Goal: Task Accomplishment & Management: Manage account settings

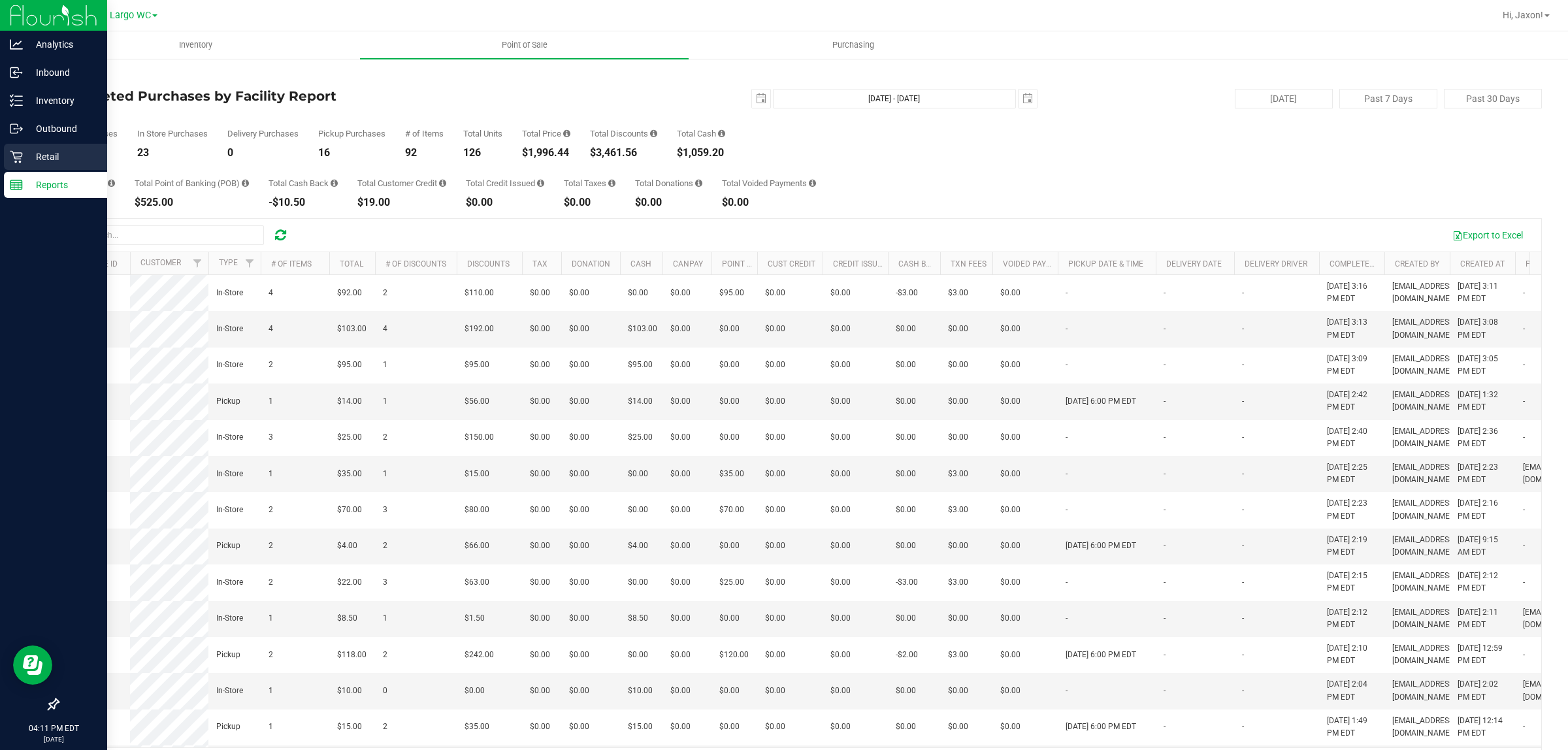
click at [23, 151] on p "Retail" at bounding box center [62, 156] width 79 height 16
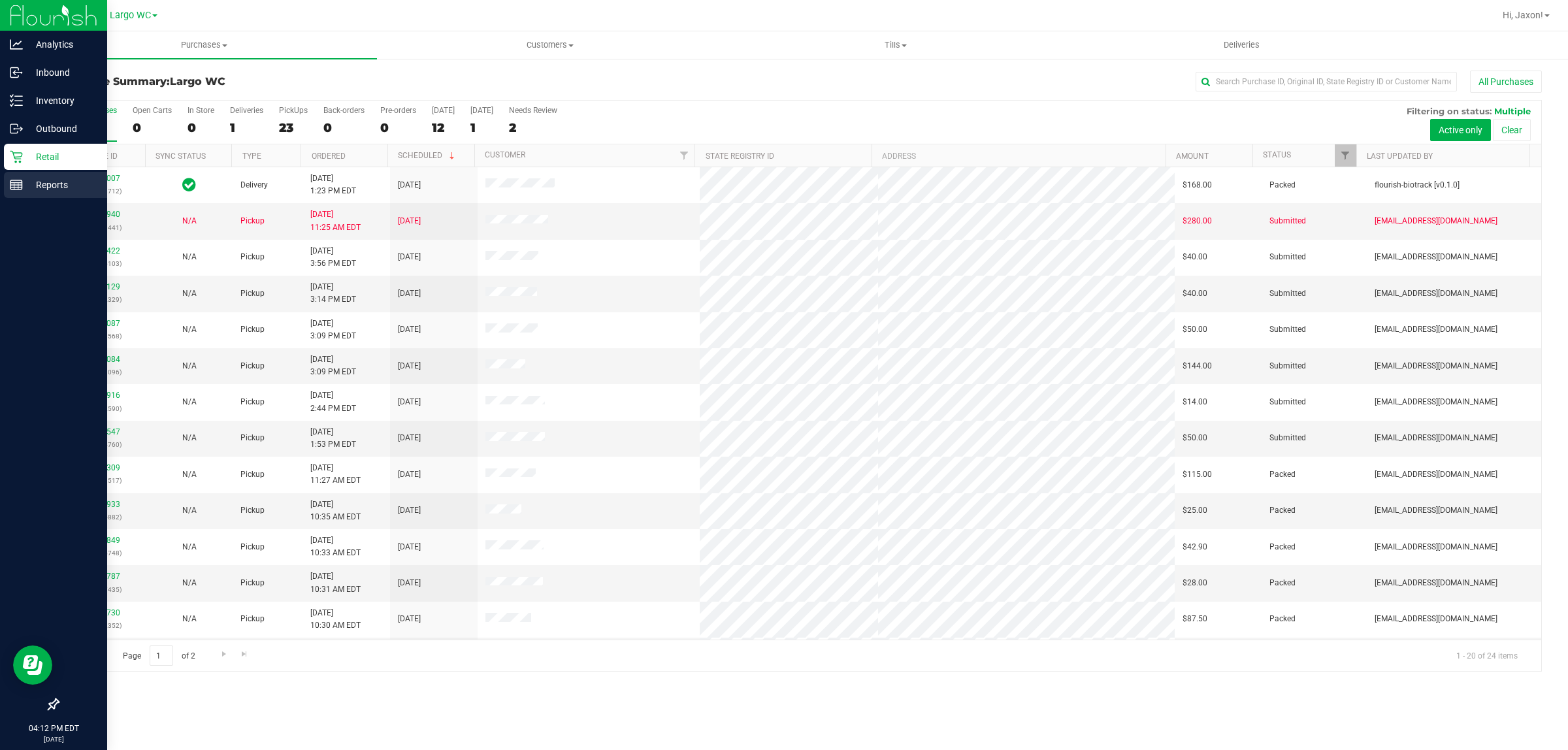
click at [7, 194] on div "Reports" at bounding box center [55, 184] width 103 height 26
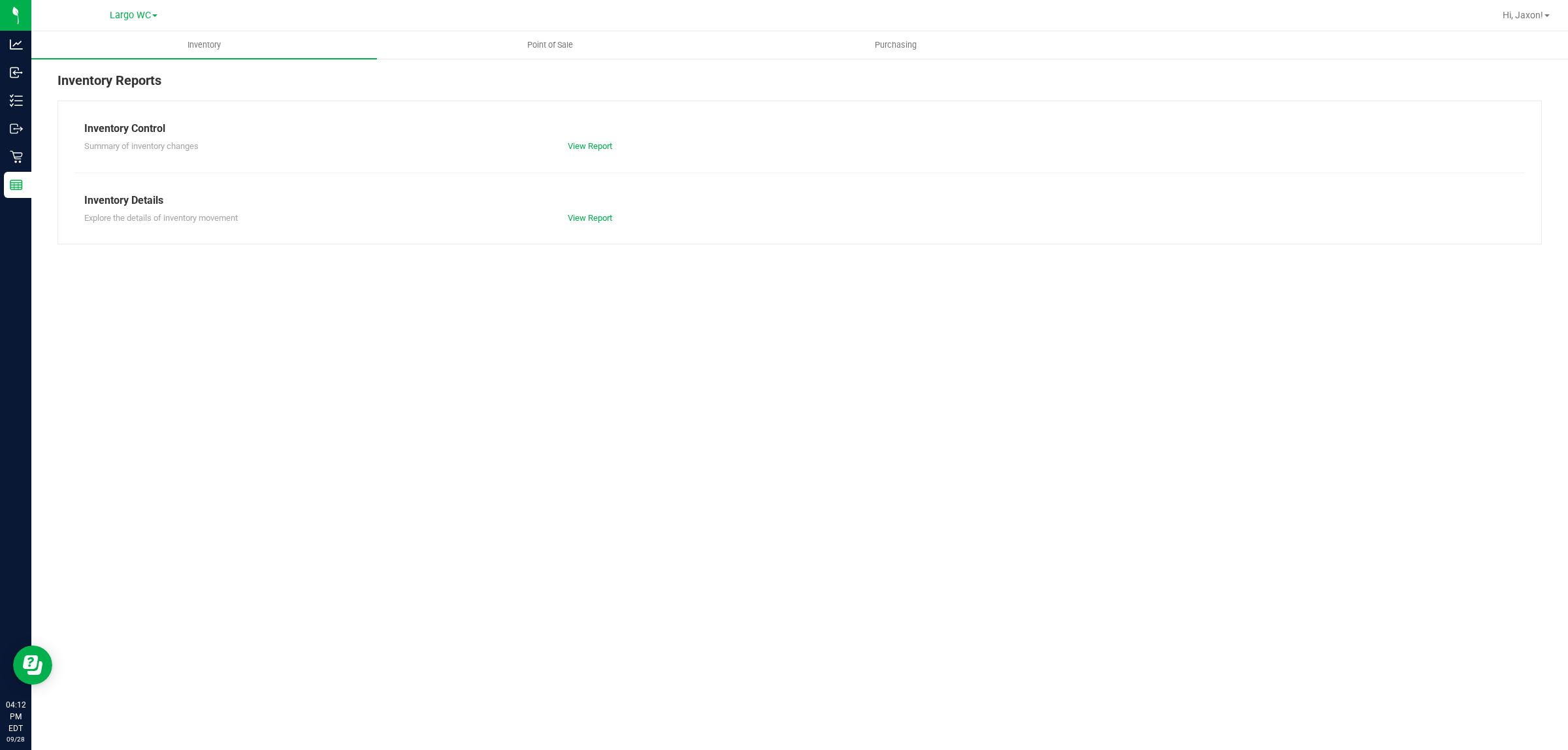
drag, startPoint x: 547, startPoint y: 43, endPoint x: 437, endPoint y: 58, distance: 111.0
click at [437, 58] on link "Point of Sale" at bounding box center [550, 45] width 346 height 28
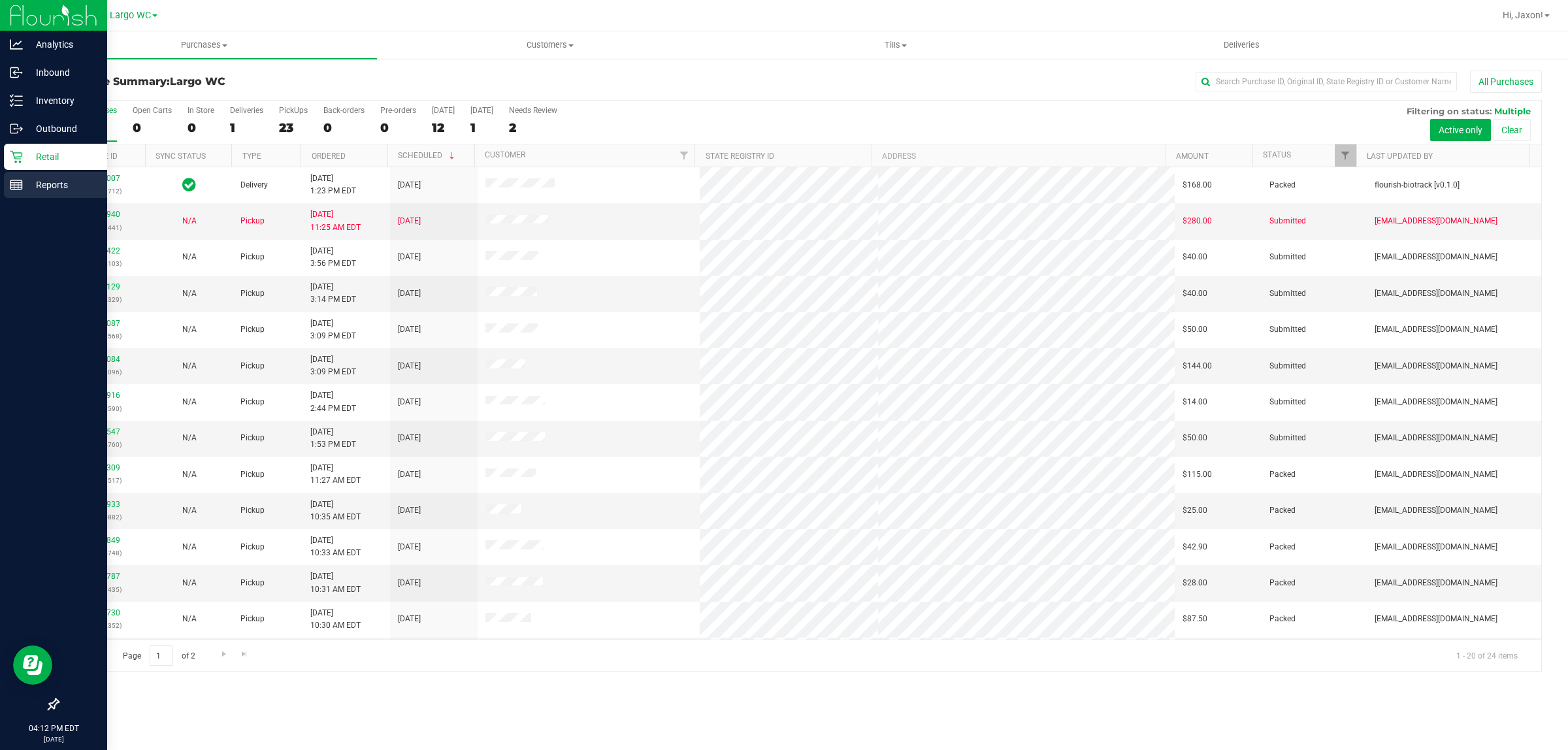
click at [23, 190] on p "Reports" at bounding box center [62, 184] width 79 height 16
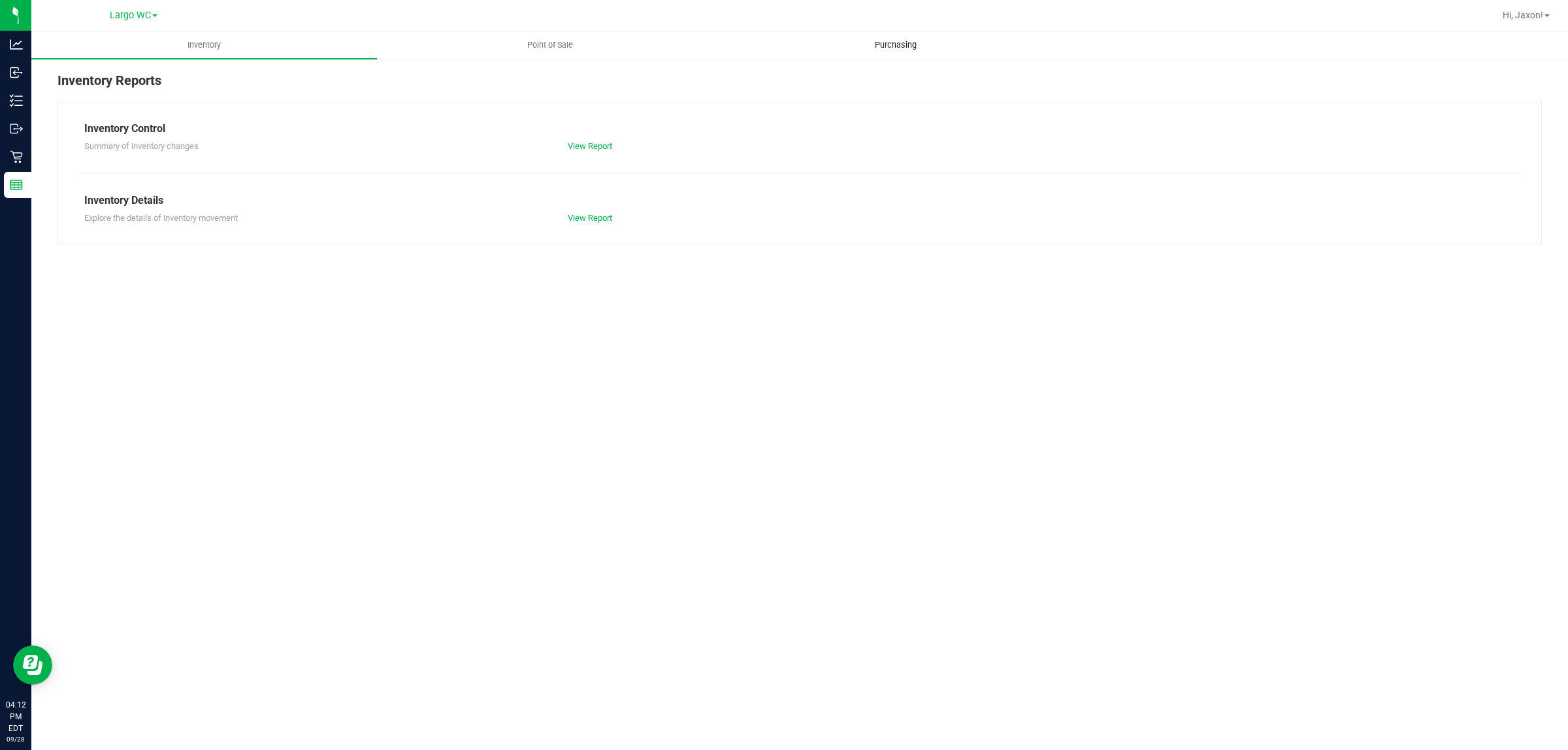
click at [854, 43] on uib-tab-heading "Purchasing" at bounding box center [896, 45] width 344 height 26
click at [510, 48] on span "Point of Sale" at bounding box center [550, 45] width 81 height 12
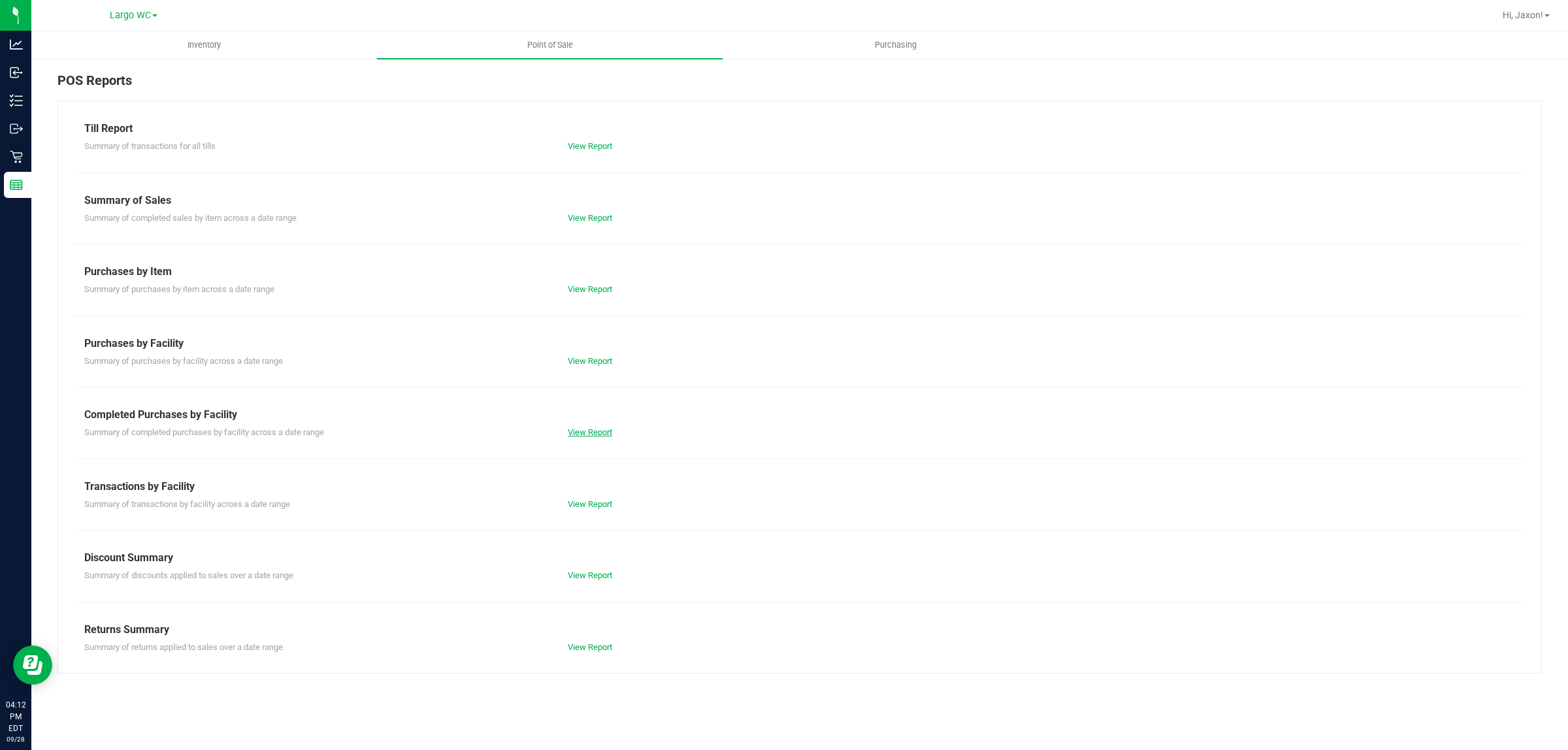
click at [601, 434] on link "View Report" at bounding box center [589, 432] width 44 height 10
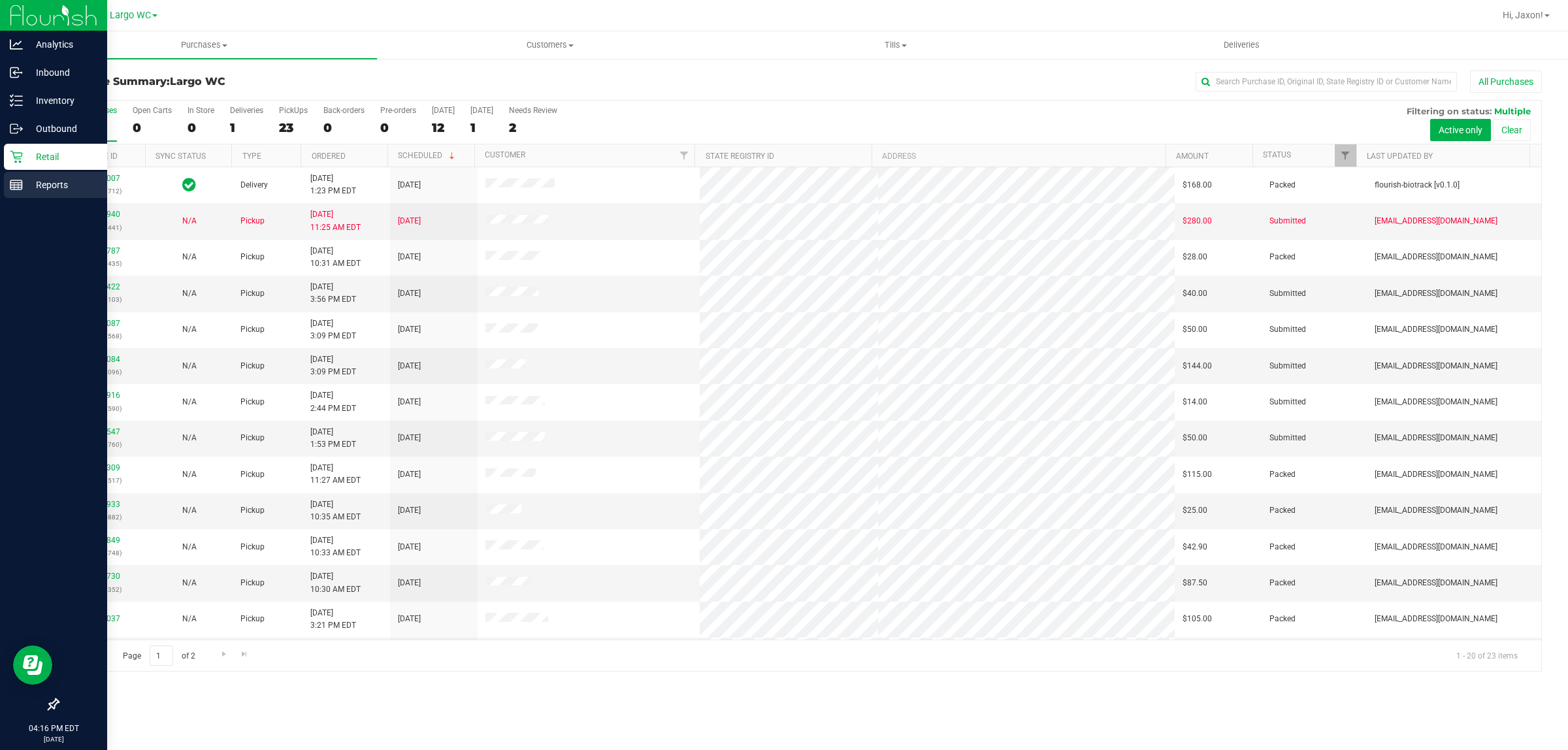
click at [1, 193] on link "Reports" at bounding box center [53, 186] width 107 height 28
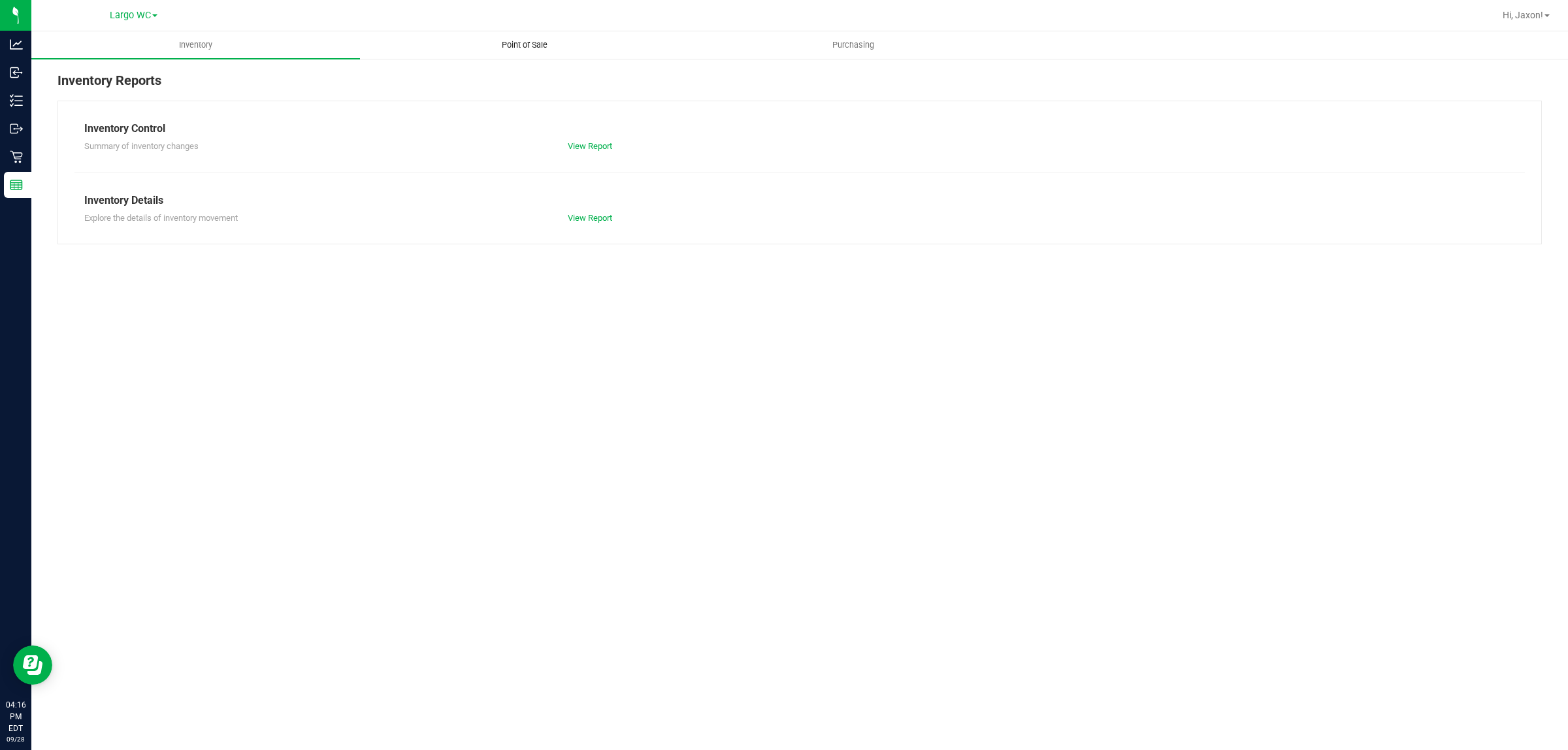
click at [525, 54] on uib-tab-heading "Point of Sale" at bounding box center [524, 45] width 327 height 26
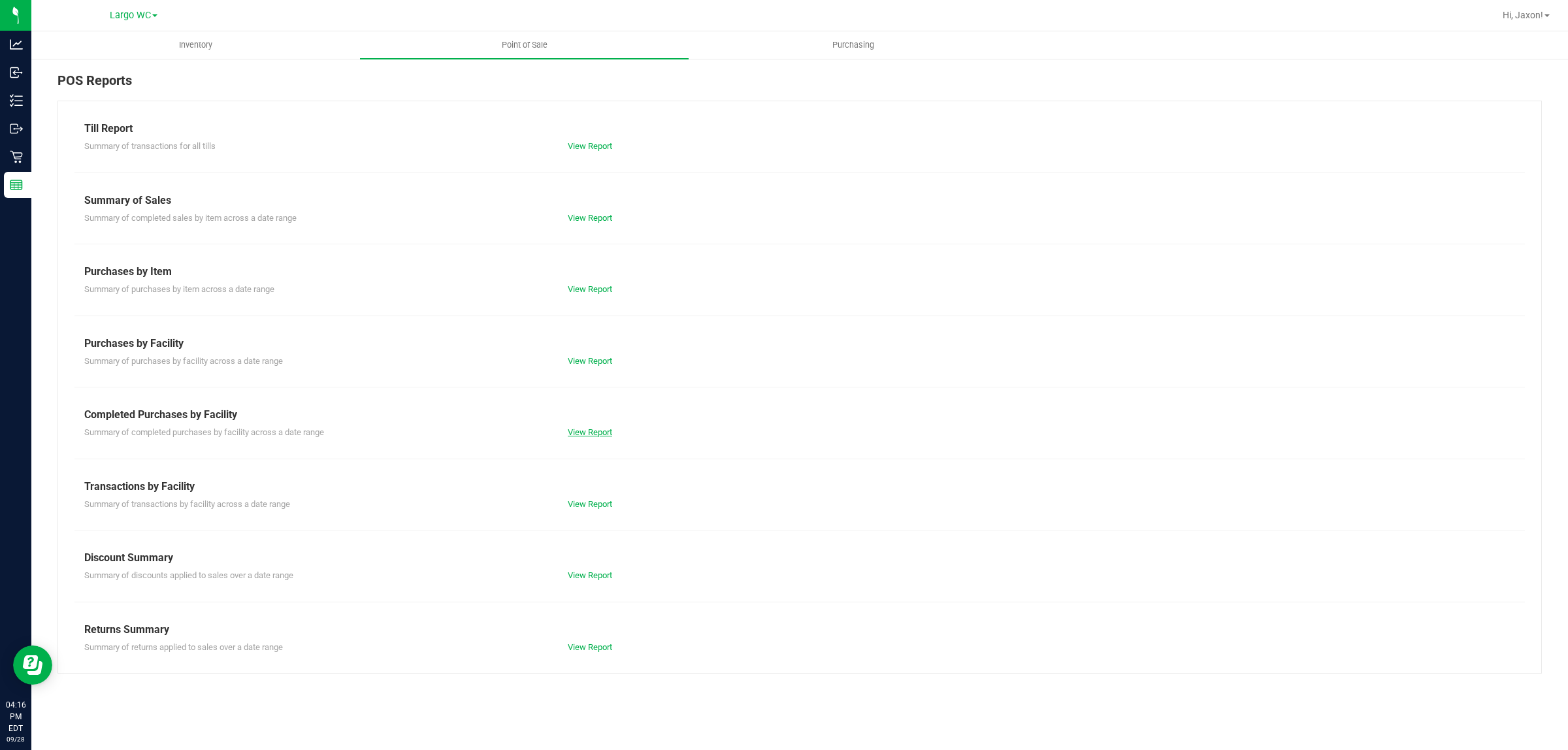
click at [590, 428] on link "View Report" at bounding box center [589, 432] width 44 height 10
click at [455, 398] on div "Till Report Summary of transactions for all tills View Report Summary of Sales …" at bounding box center [800, 386] width 1485 height 573
click at [599, 428] on link "View Report" at bounding box center [589, 432] width 44 height 10
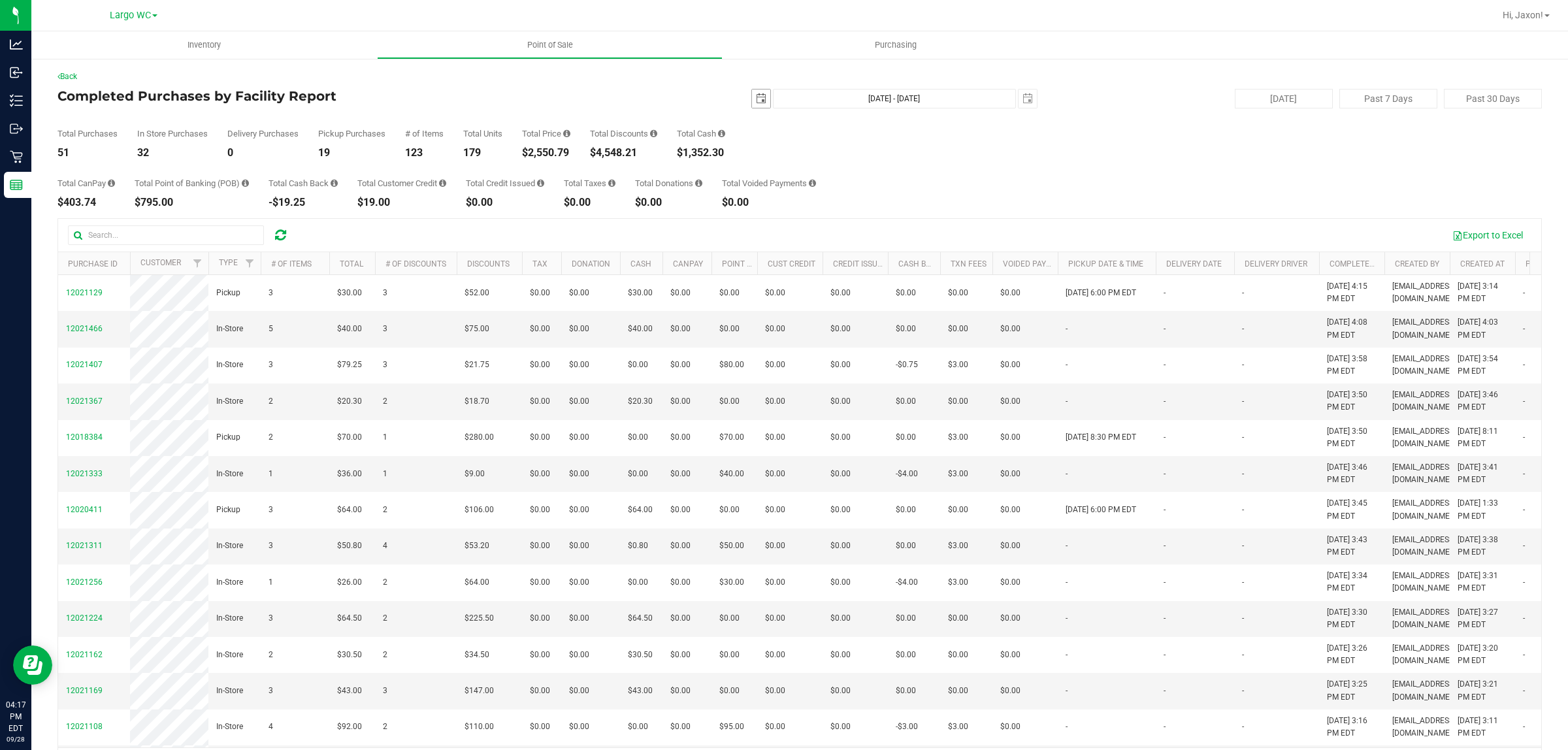
click at [756, 100] on span "select" at bounding box center [762, 99] width 10 height 10
click at [778, 236] on link "22" at bounding box center [774, 231] width 19 height 20
type input "2025-09-22"
type input "Sep 22, 2025 - Sep 28, 2025"
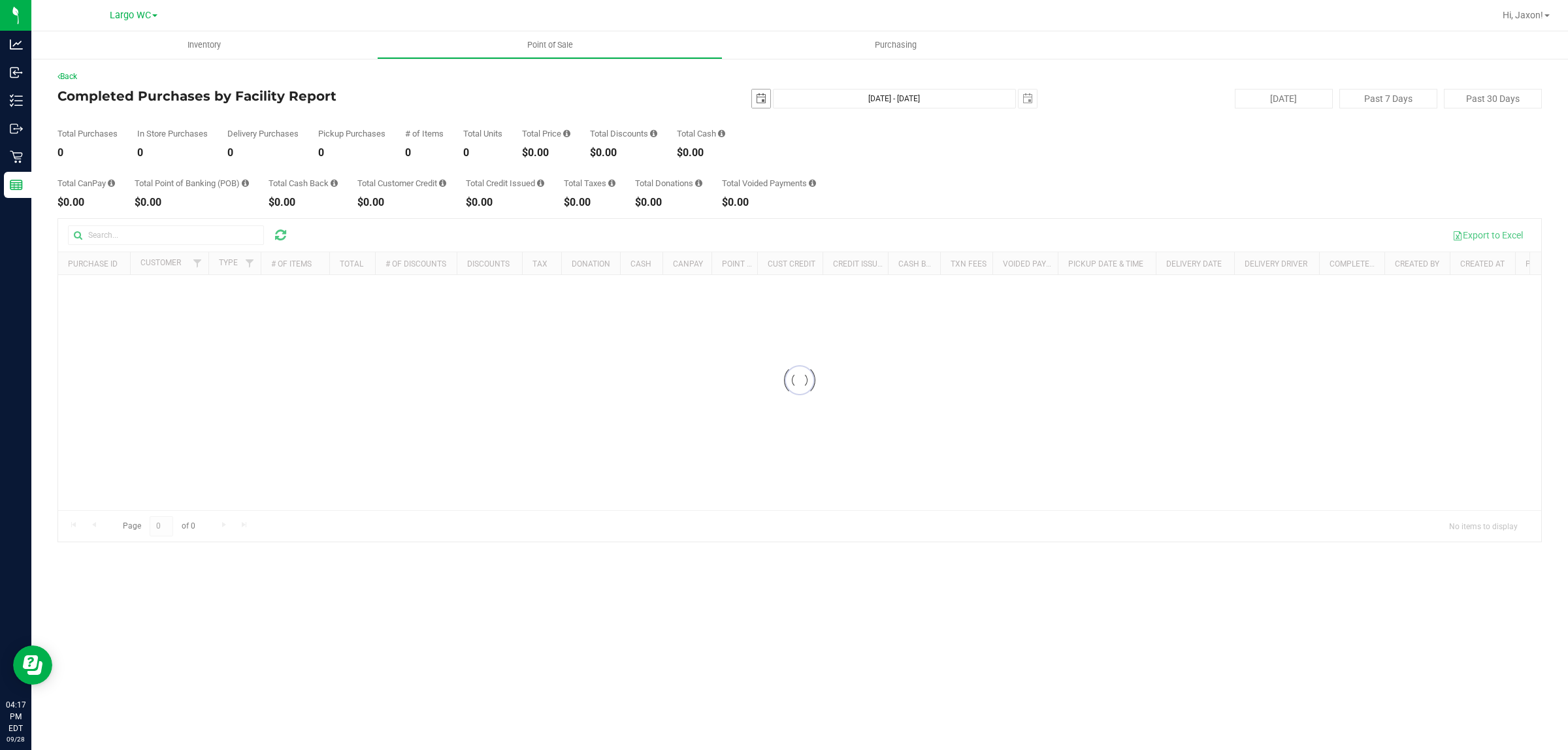
click at [756, 100] on span "select" at bounding box center [762, 99] width 10 height 10
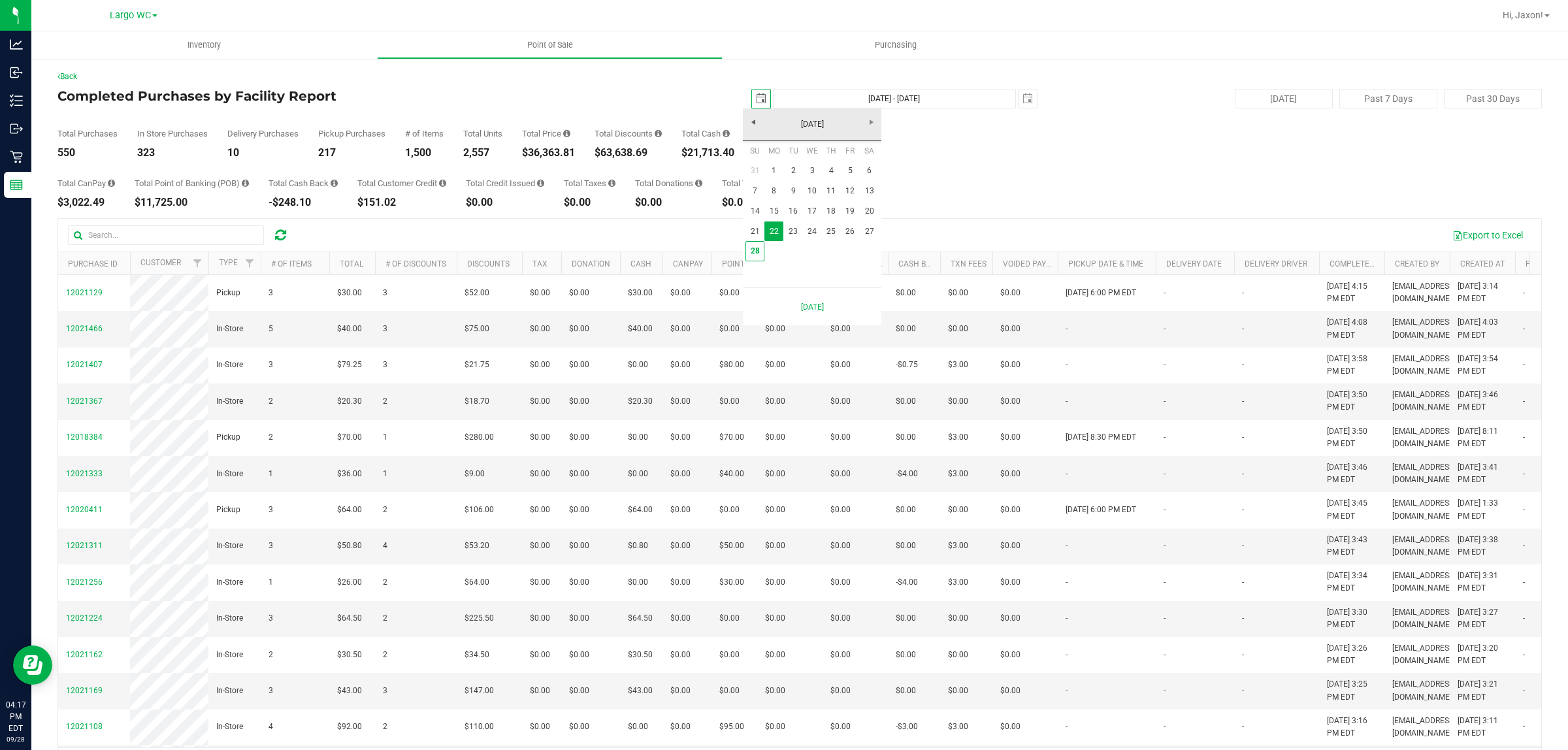
scroll to position [0, 33]
click at [776, 173] on link "1" at bounding box center [774, 171] width 19 height 20
type input "[DATE]"
type input "[DATE] - [DATE]"
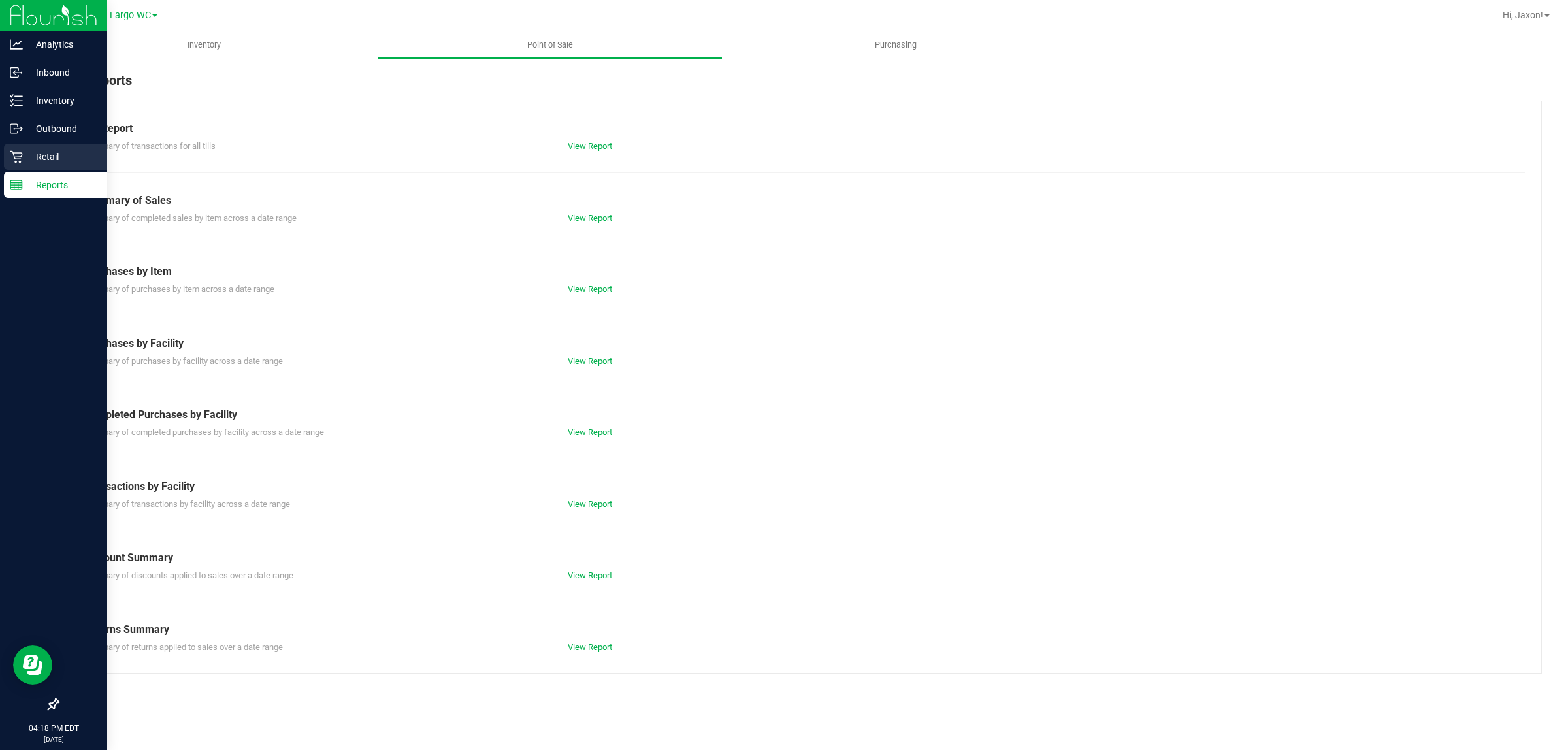
click at [30, 157] on p "Retail" at bounding box center [62, 156] width 79 height 16
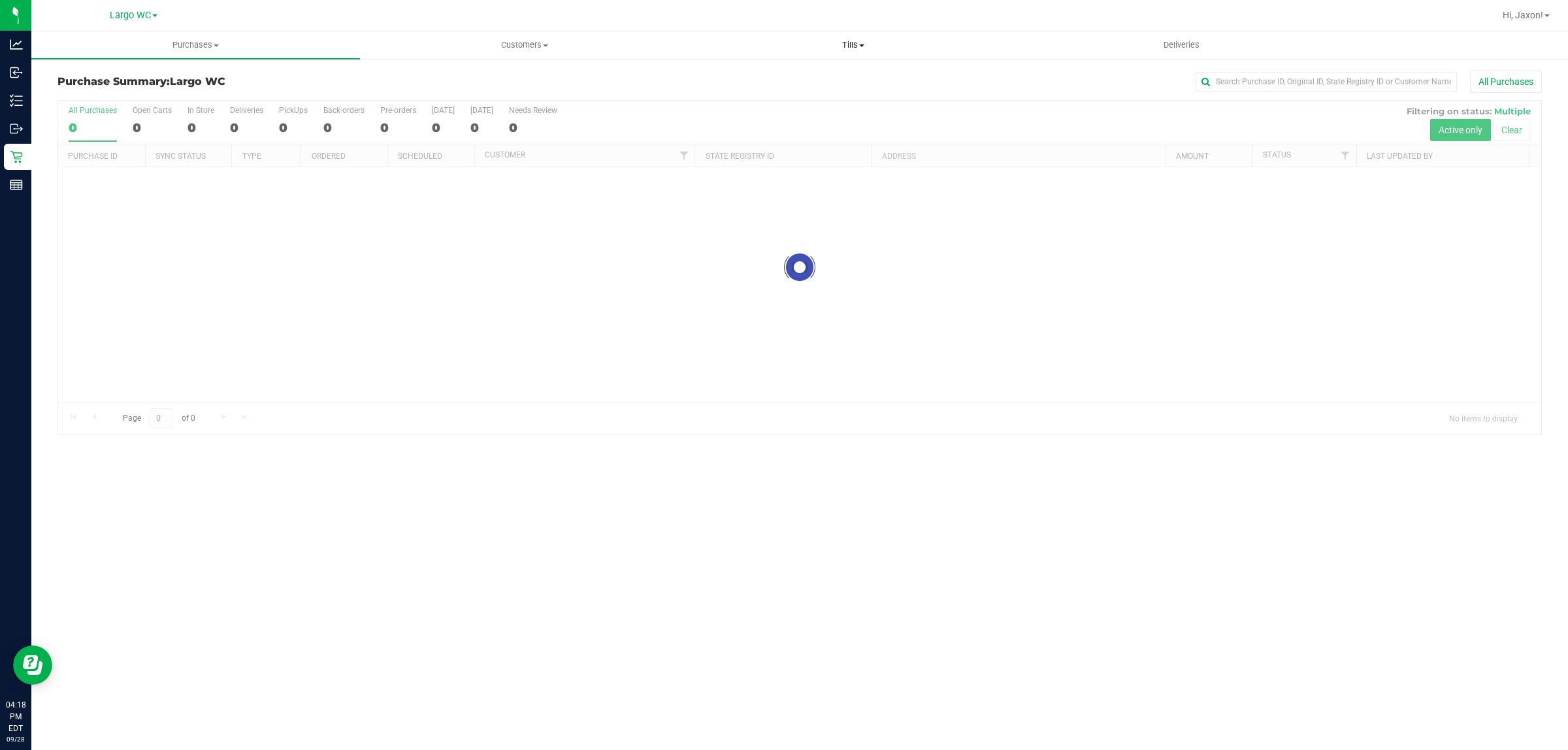
click at [874, 37] on uib-tab-heading "Tills Manage tills Reconcile e-payments" at bounding box center [853, 45] width 327 height 26
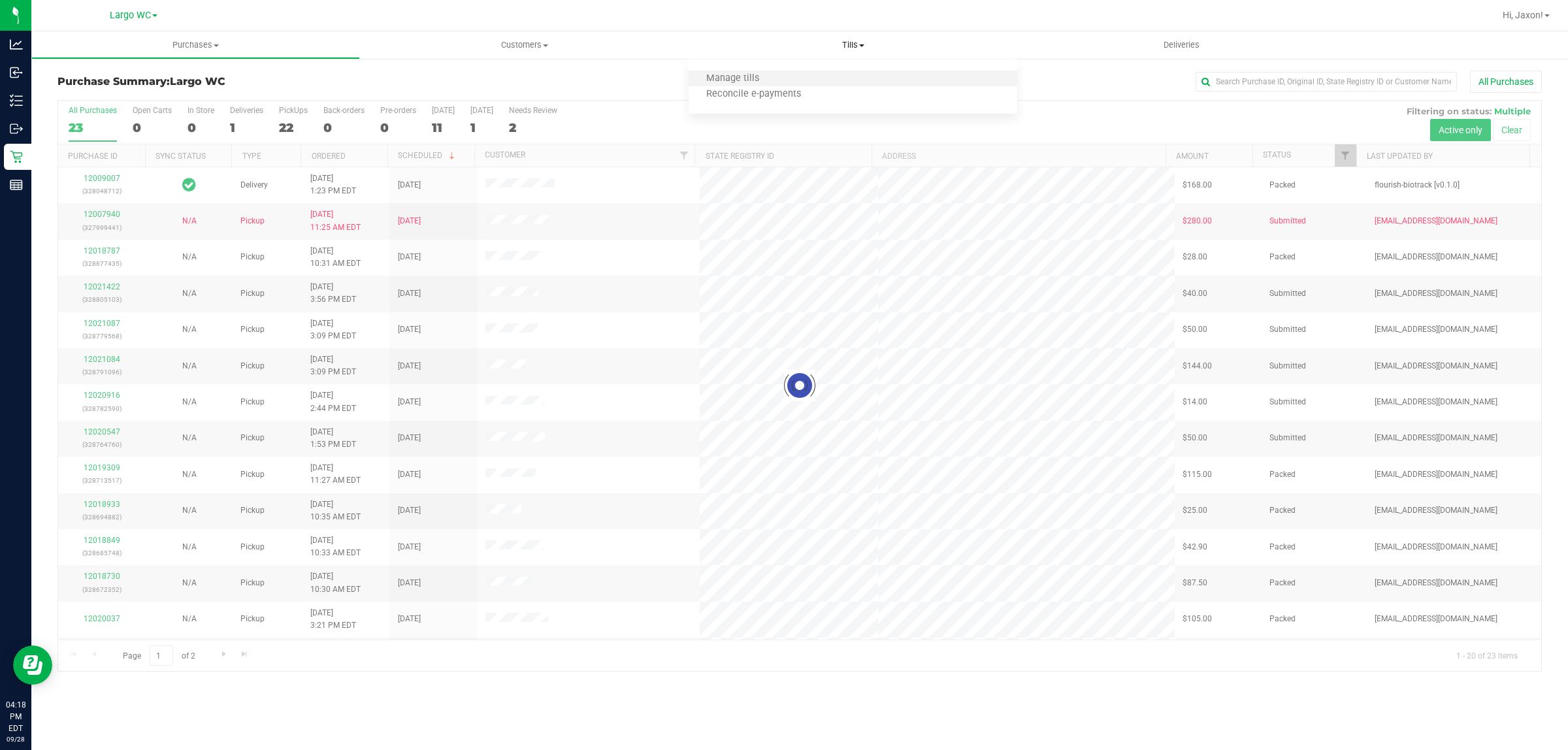
click at [824, 73] on li "Manage tills" at bounding box center [853, 79] width 329 height 16
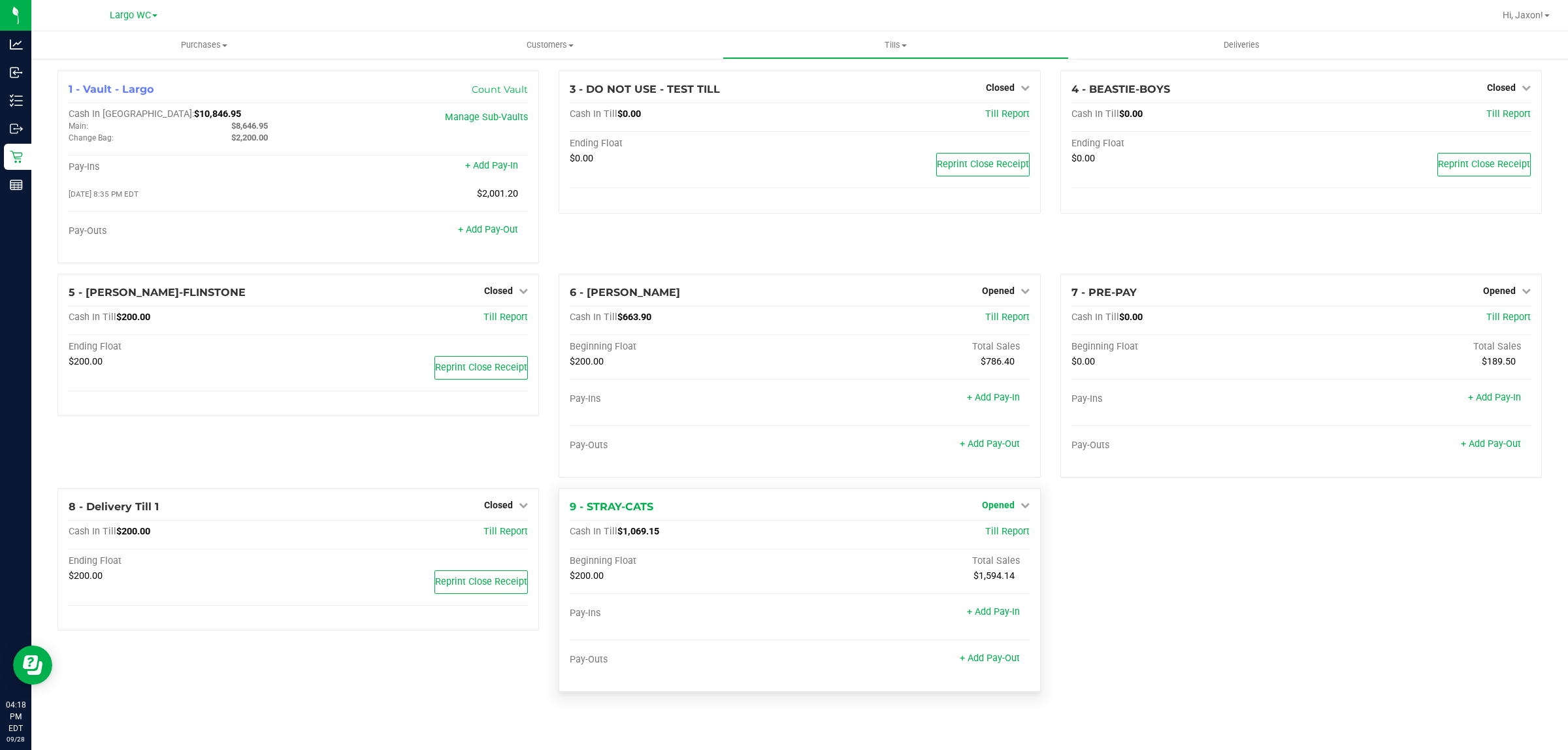
click at [1021, 504] on link "Opened" at bounding box center [1006, 505] width 48 height 10
click at [997, 534] on link "Close Till" at bounding box center [1000, 531] width 35 height 10
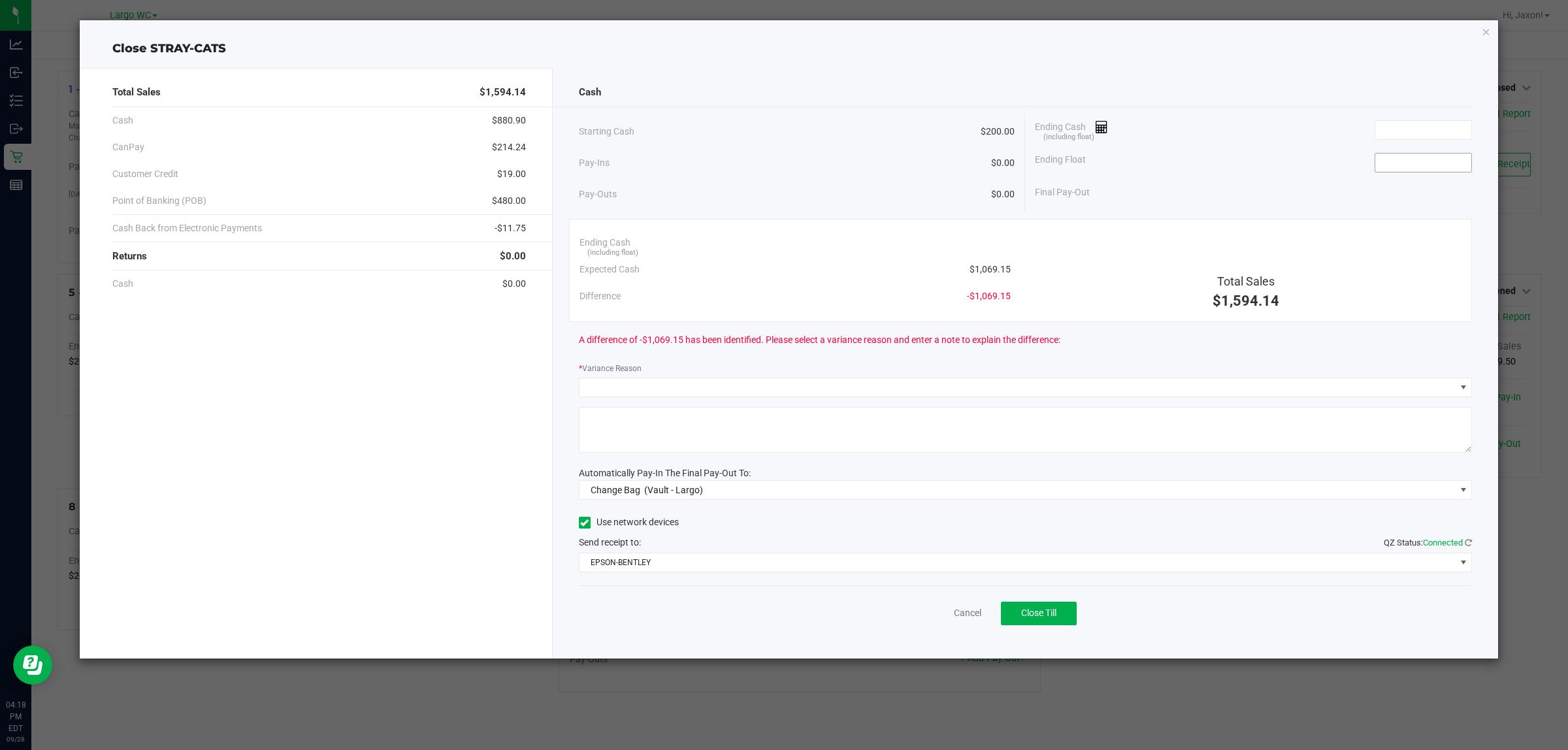
click at [1409, 171] on input at bounding box center [1423, 162] width 96 height 18
type input "$200.00"
click at [1334, 198] on div "Final Pay-Out -$200.00" at bounding box center [1254, 192] width 437 height 27
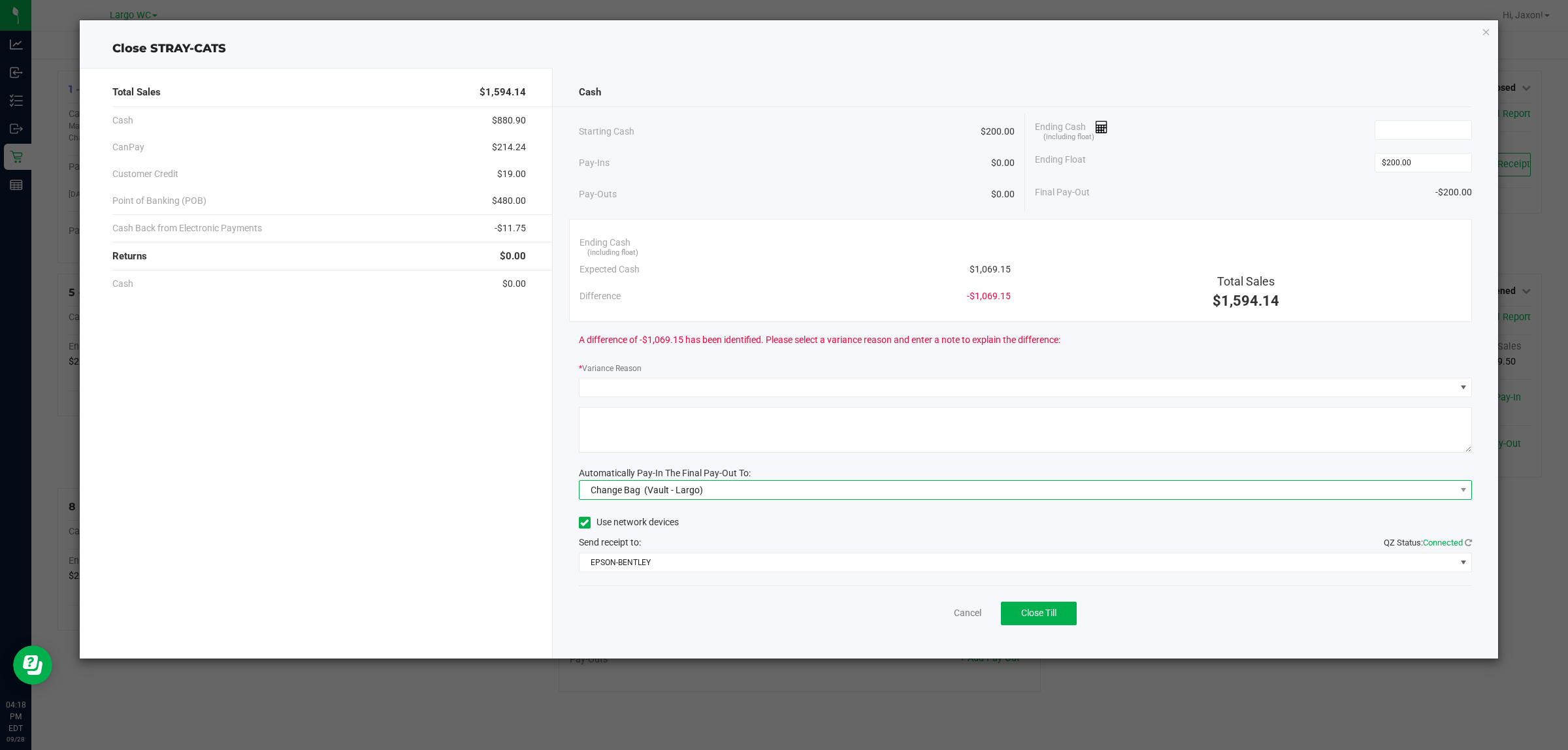
click at [972, 493] on span "Change Bag (Vault - Largo)" at bounding box center [1018, 490] width 876 height 18
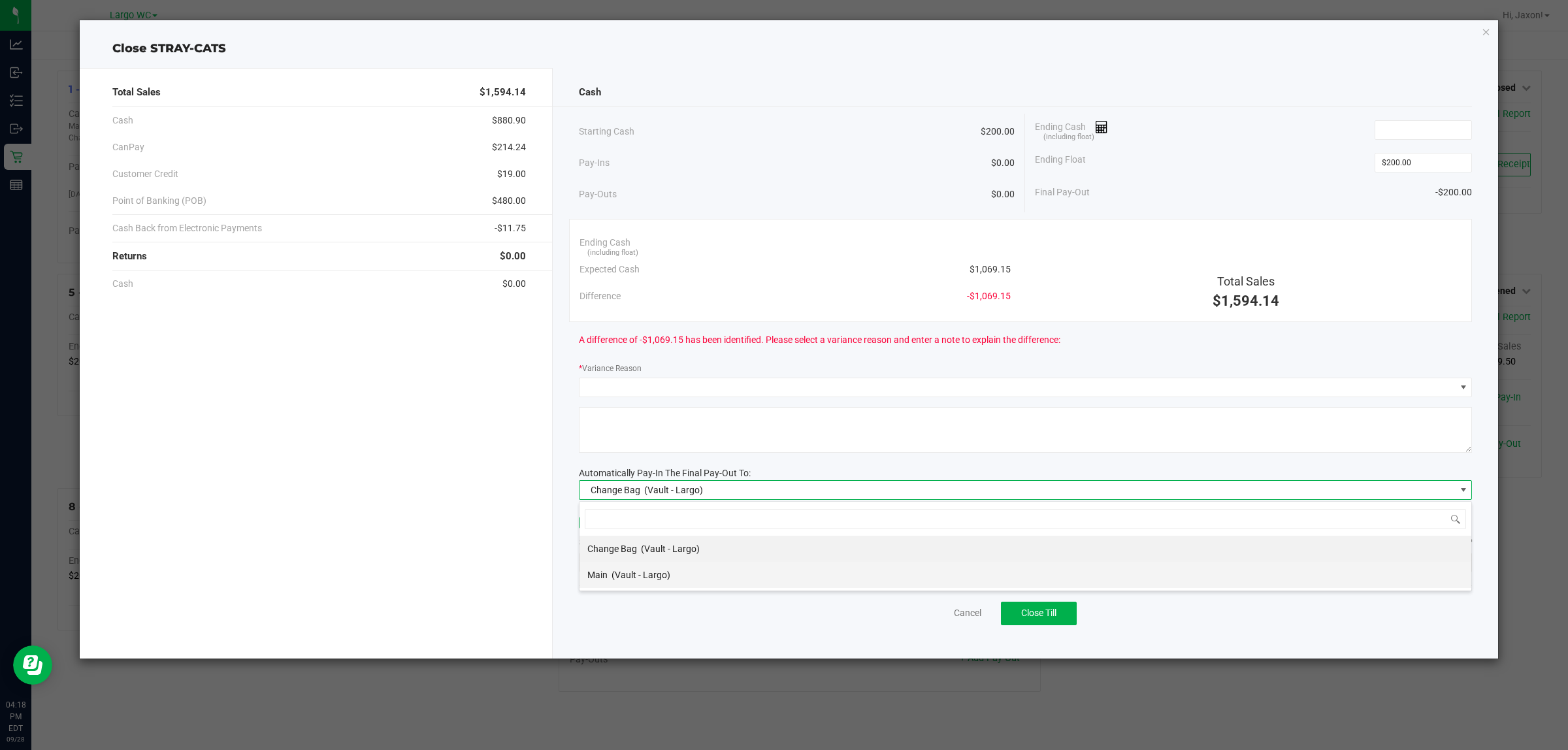
click at [774, 573] on li "Main (Vault - Largo)" at bounding box center [1025, 574] width 892 height 26
click at [765, 565] on span "EPSON-BENTLEY" at bounding box center [1018, 562] width 876 height 18
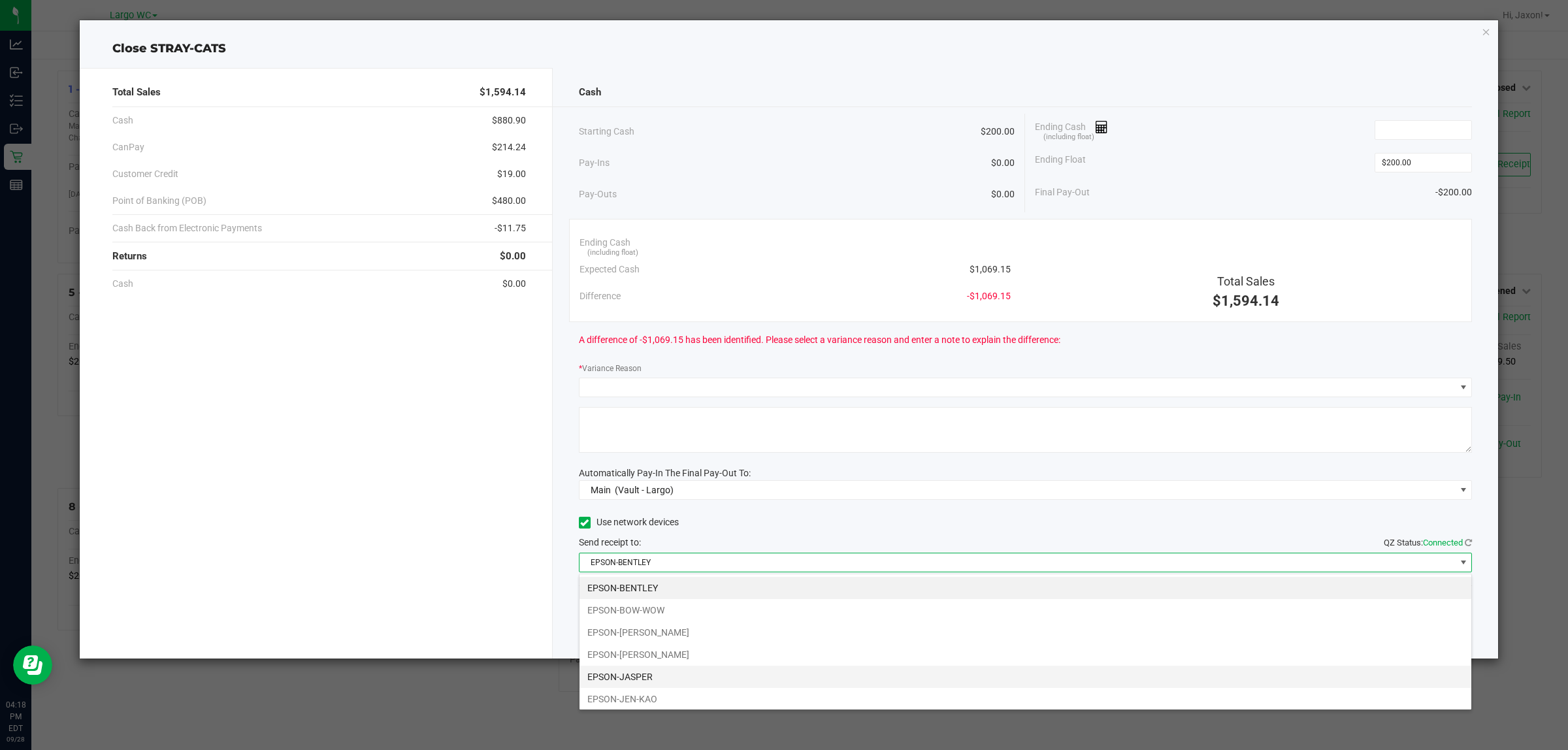
click at [654, 668] on li "EPSON-JASPER" at bounding box center [1025, 677] width 892 height 22
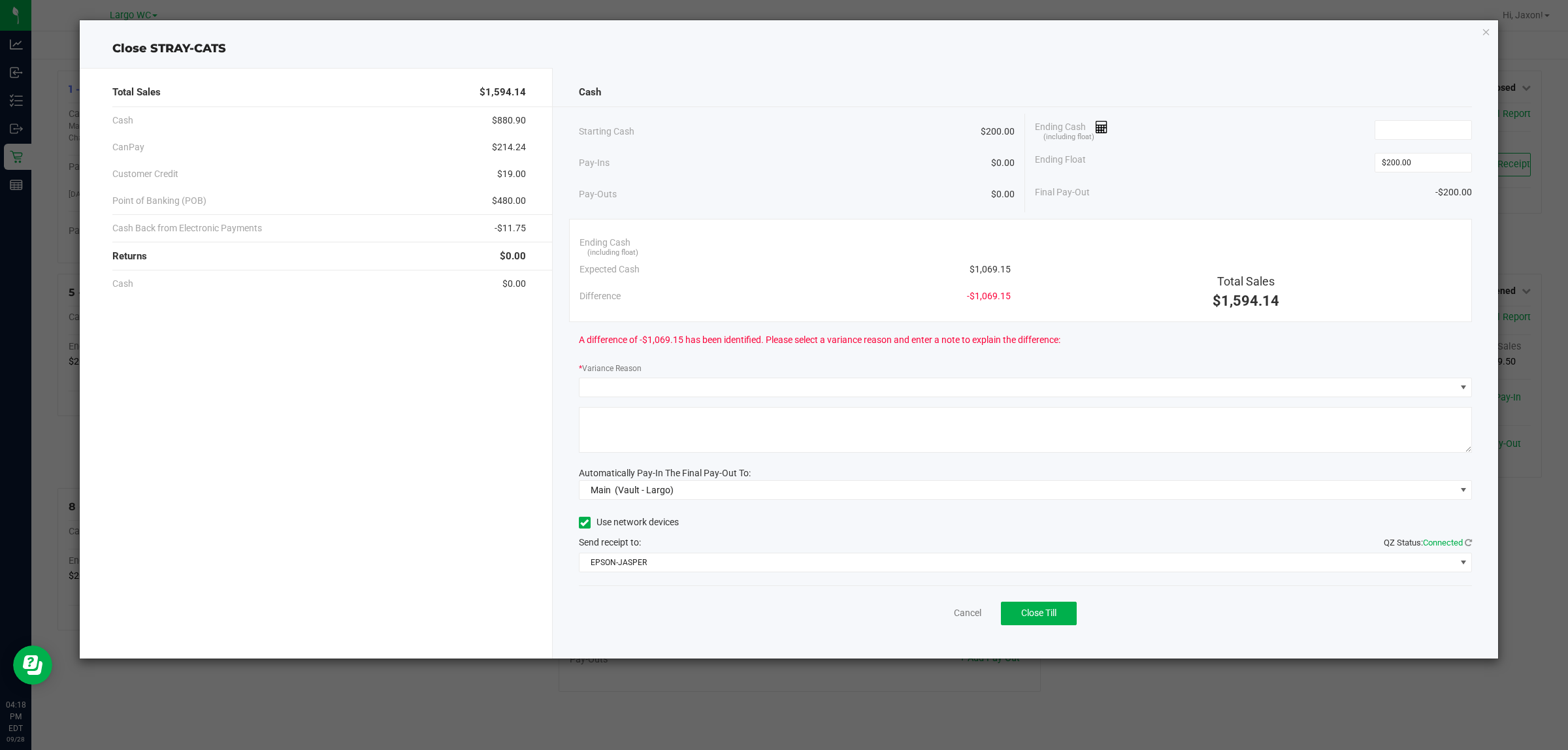
click at [443, 484] on div "Total Sales $1,594.14 Cash $880.90 CanPay $214.24 Customer Credit $19.00 Point …" at bounding box center [316, 363] width 473 height 591
drag, startPoint x: 1438, startPoint y: 126, endPoint x: 1307, endPoint y: 209, distance: 155.1
click at [1436, 127] on input at bounding box center [1423, 129] width 96 height 18
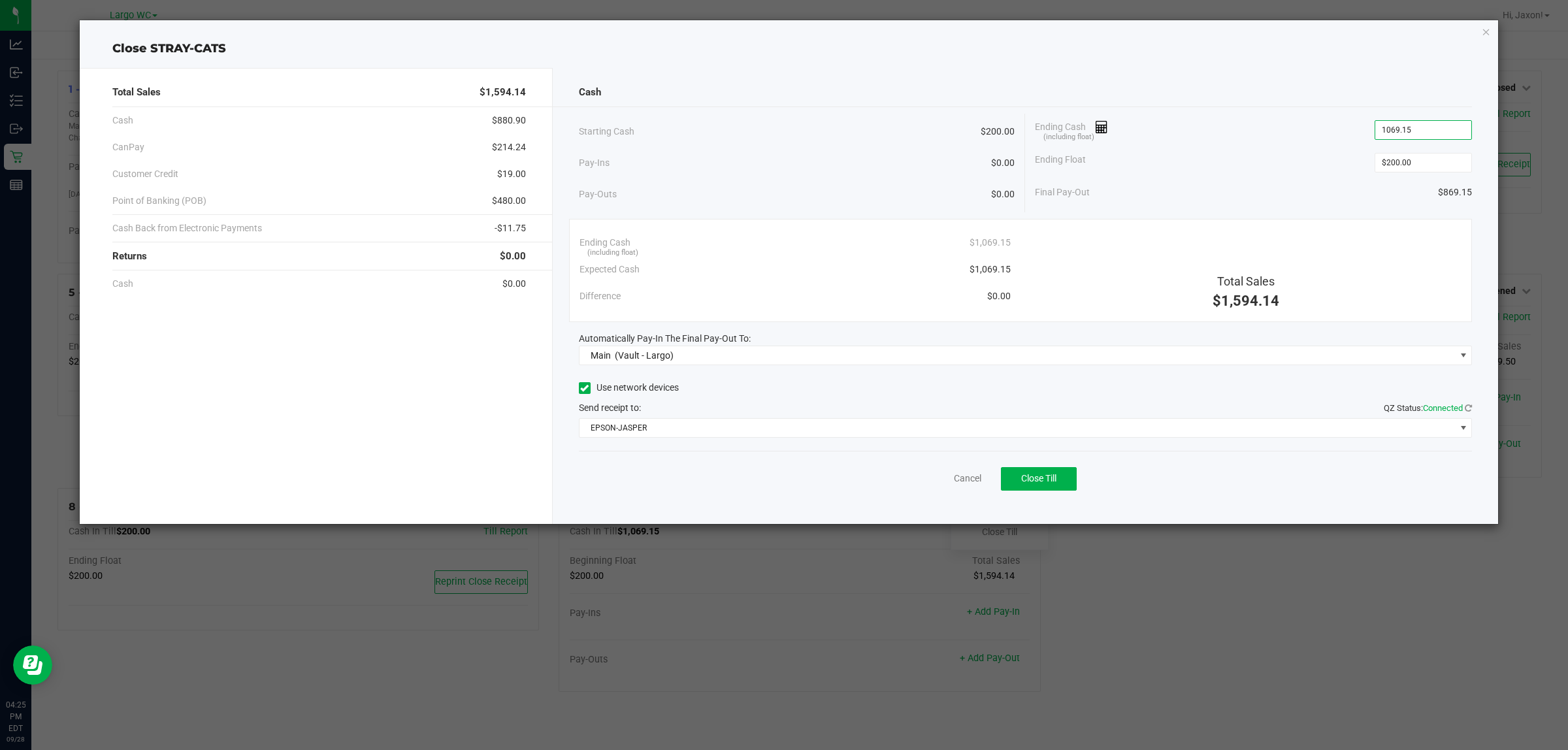
click at [1259, 207] on div "Starting Cash $200.00 Pay-Ins $0.00 Pay-Outs $0.00 Ending Cash (including float…" at bounding box center [1026, 163] width 894 height 99
type input "$1,069.15"
click at [1426, 163] on input "$200.00" at bounding box center [1423, 162] width 96 height 18
type input "200"
click at [1438, 126] on input "$1,069.15" at bounding box center [1423, 129] width 96 height 18
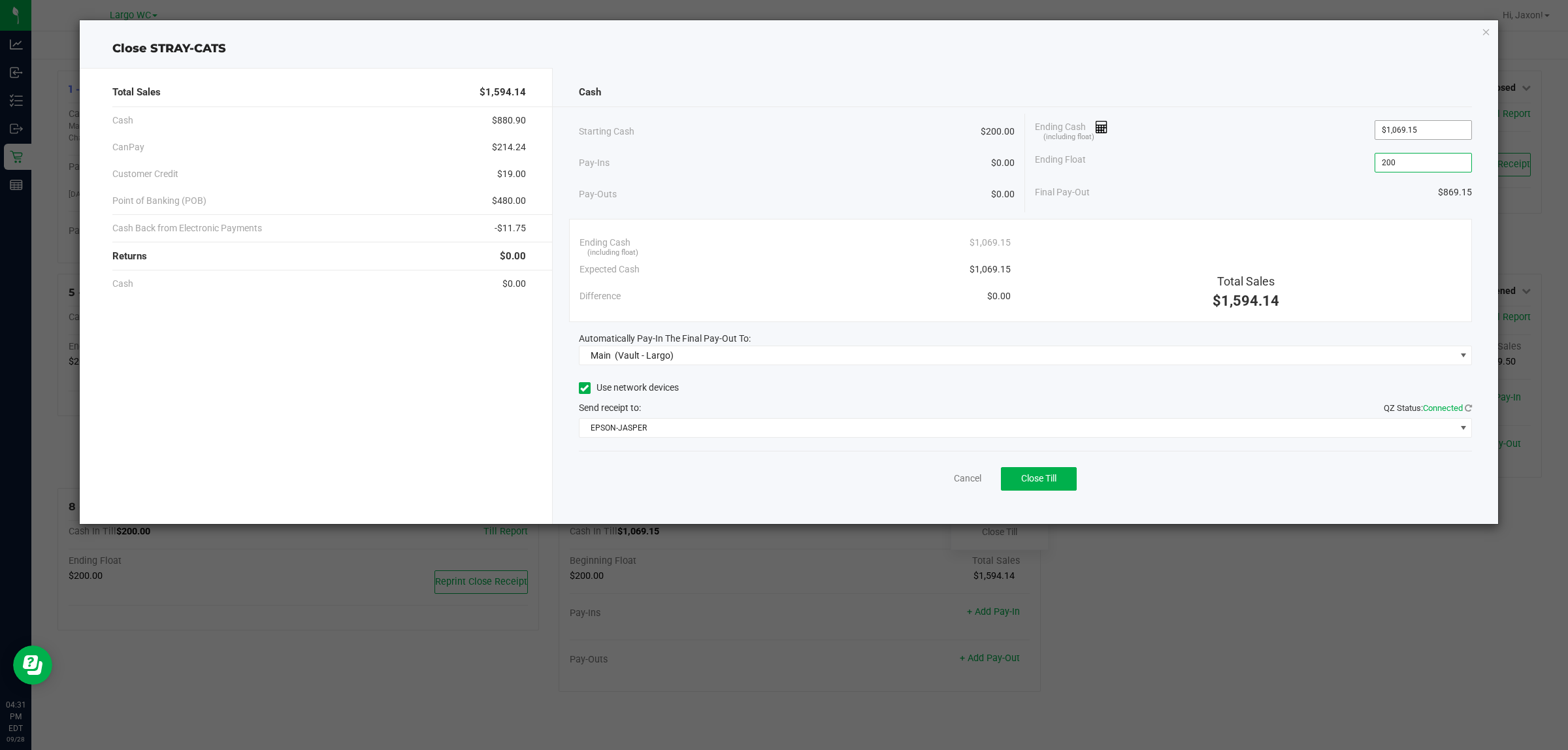
type input "1069.15"
type input "$200.00"
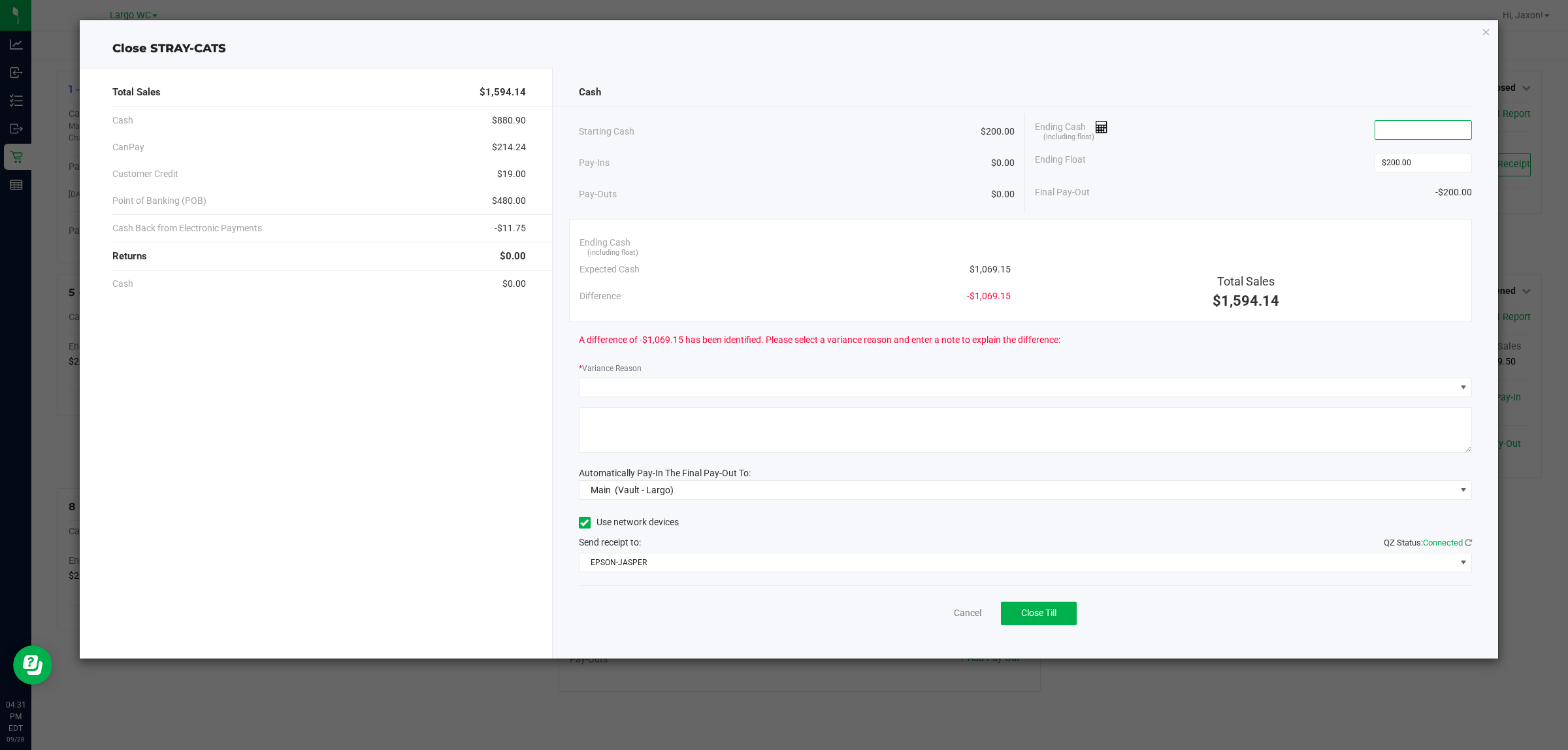
click at [1360, 210] on div "Starting Cash $200.00 Pay-Ins $0.00 Pay-Outs $0.00 Ending Cash (including float…" at bounding box center [1026, 163] width 894 height 99
click at [1426, 129] on input at bounding box center [1423, 129] width 96 height 18
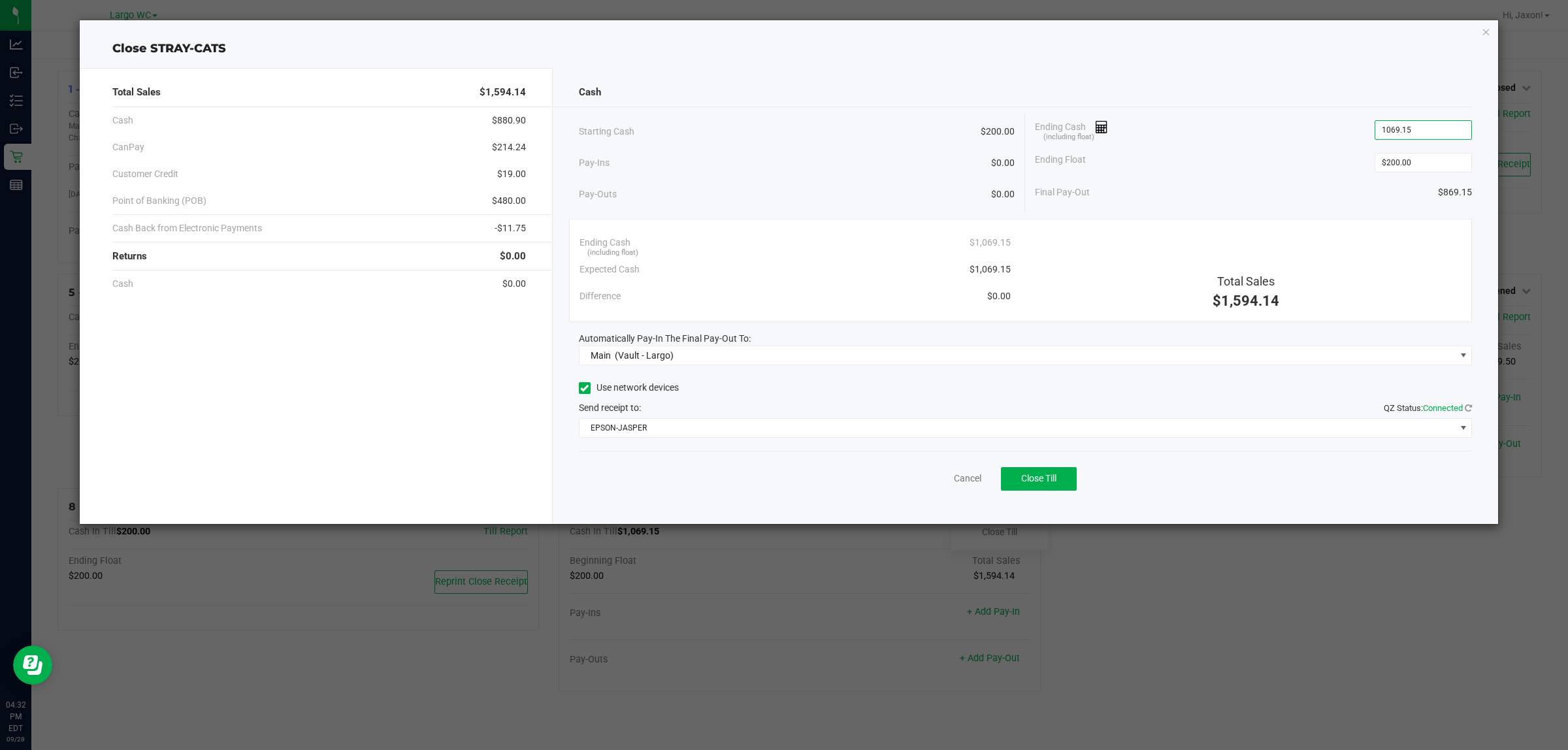
click at [1274, 155] on div "Ending Float $200.00" at bounding box center [1254, 162] width 437 height 33
type input "$1,069.15"
click at [1060, 490] on button "Close Till" at bounding box center [1039, 478] width 76 height 23
click at [1485, 31] on icon "button" at bounding box center [1486, 31] width 9 height 16
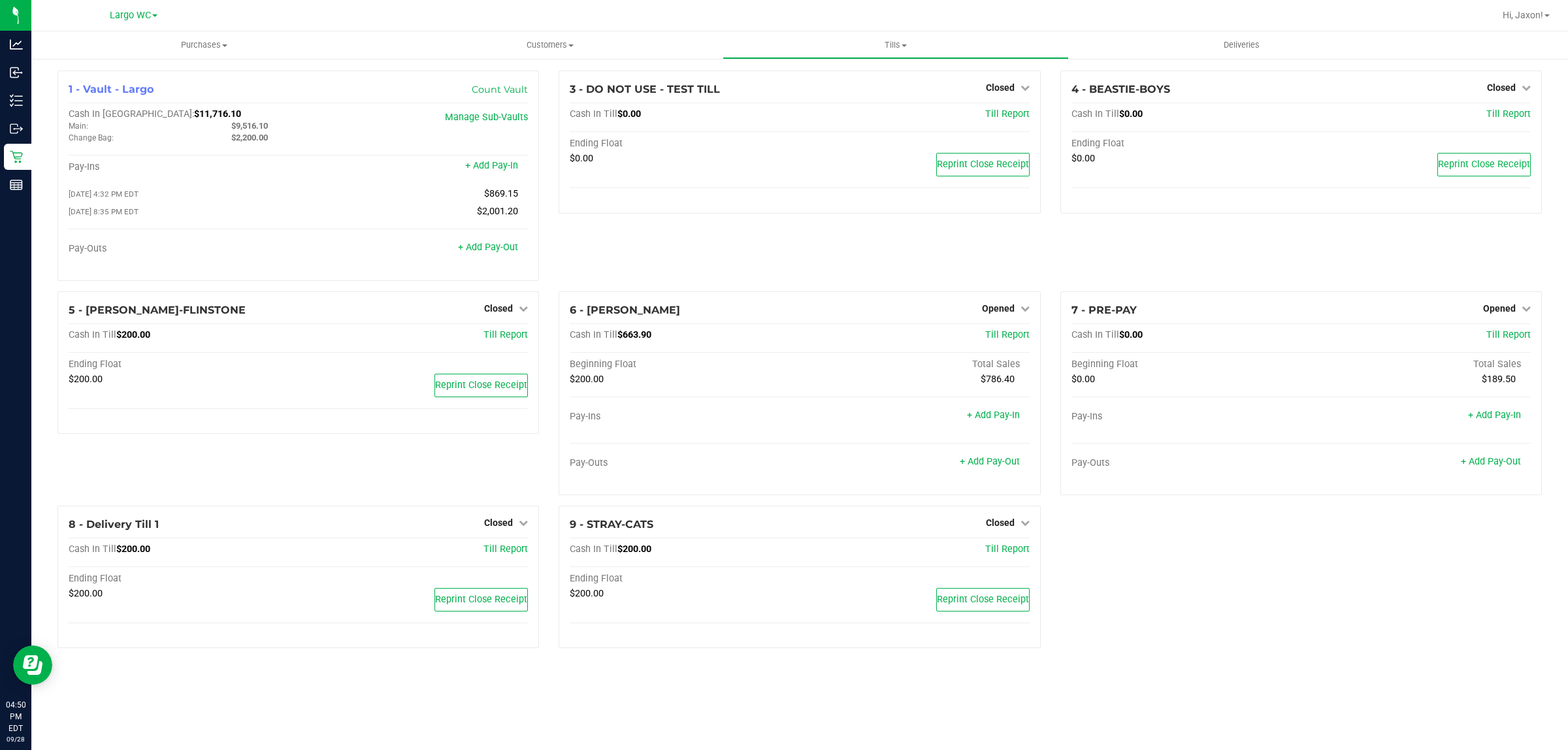
click at [362, 478] on div "5 - WILMA-FLINSTONE Closed Open Till Cash In Till $200.00 Till Report Ending Fl…" at bounding box center [298, 398] width 501 height 214
